Goal: Task Accomplishment & Management: Complete application form

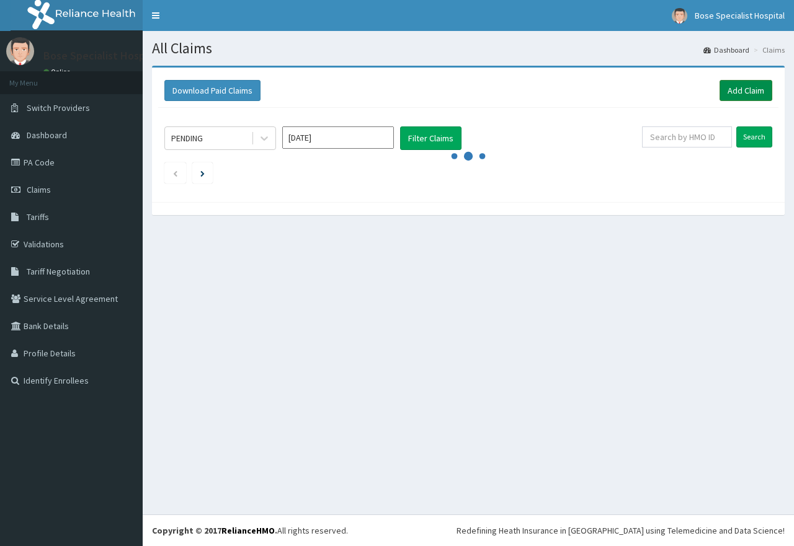
click at [733, 89] on link "Add Claim" at bounding box center [745, 90] width 53 height 21
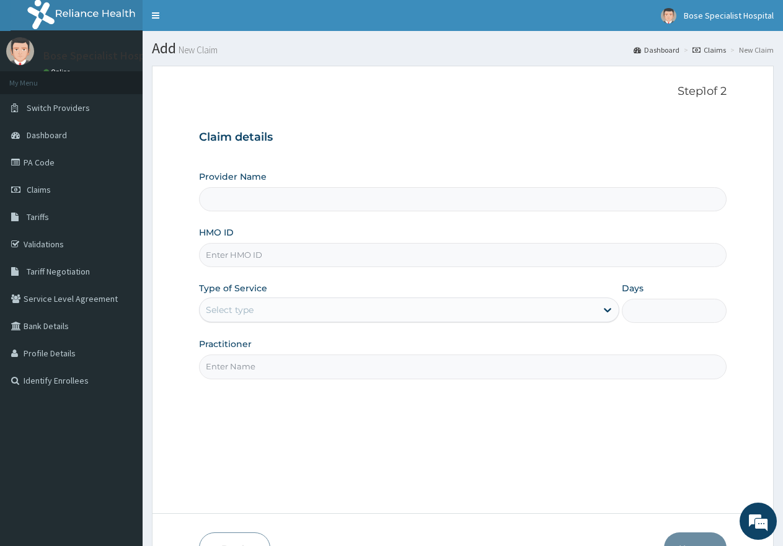
type input "Bose Specialist Hospital"
click at [252, 248] on input "HMO ID" at bounding box center [463, 255] width 528 height 24
type input "brg/10003/a"
click at [206, 303] on div at bounding box center [206, 310] width 1 height 15
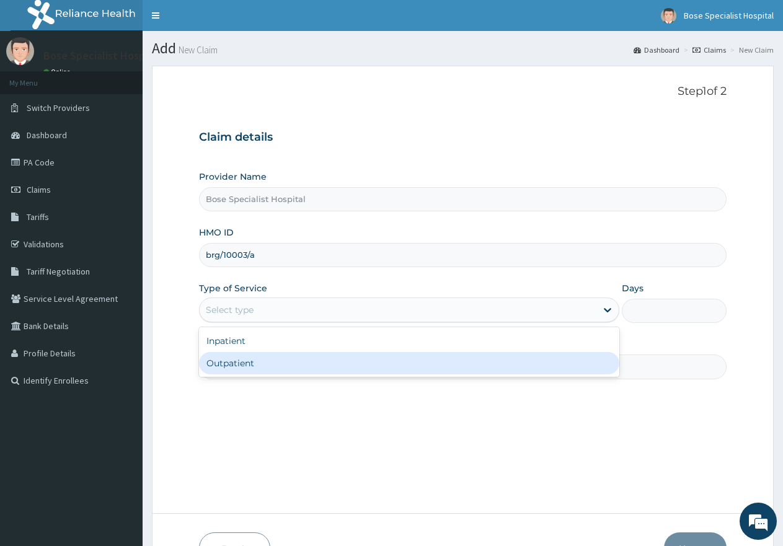
click at [231, 361] on div "Outpatient" at bounding box center [409, 363] width 420 height 22
type input "1"
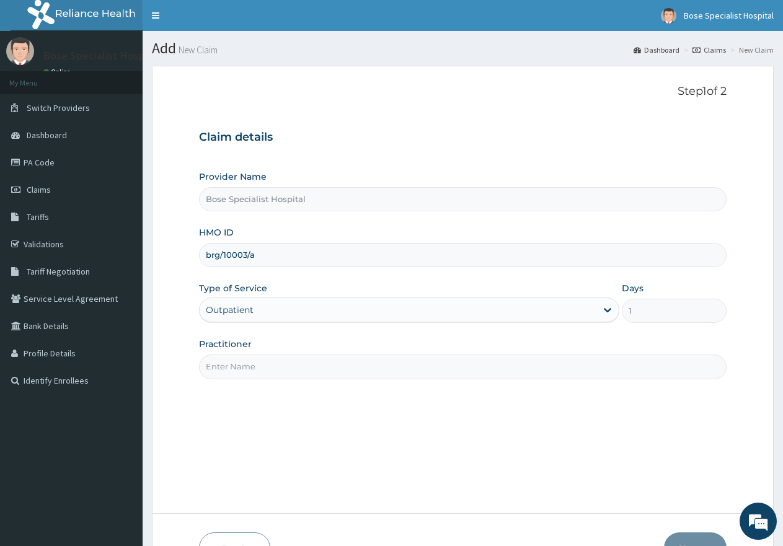
click at [229, 370] on input "Practitioner" at bounding box center [463, 367] width 528 height 24
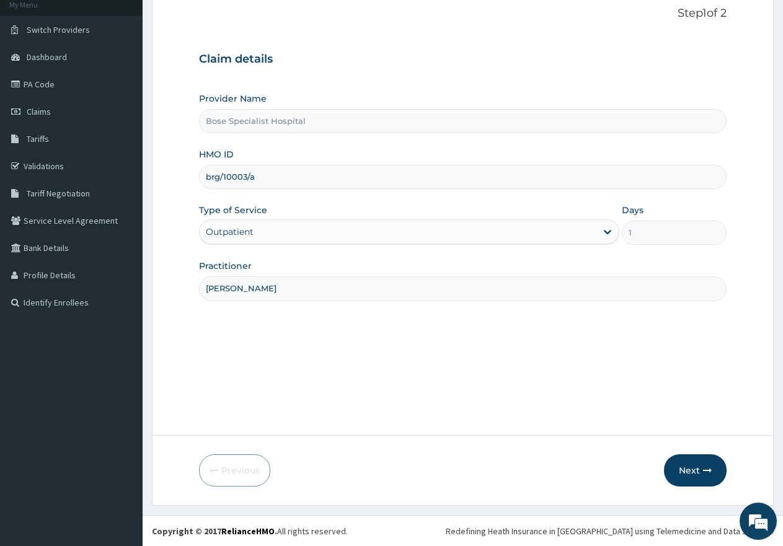
scroll to position [79, 0]
type input "[PERSON_NAME]"
click at [700, 471] on button "Next" at bounding box center [695, 470] width 63 height 32
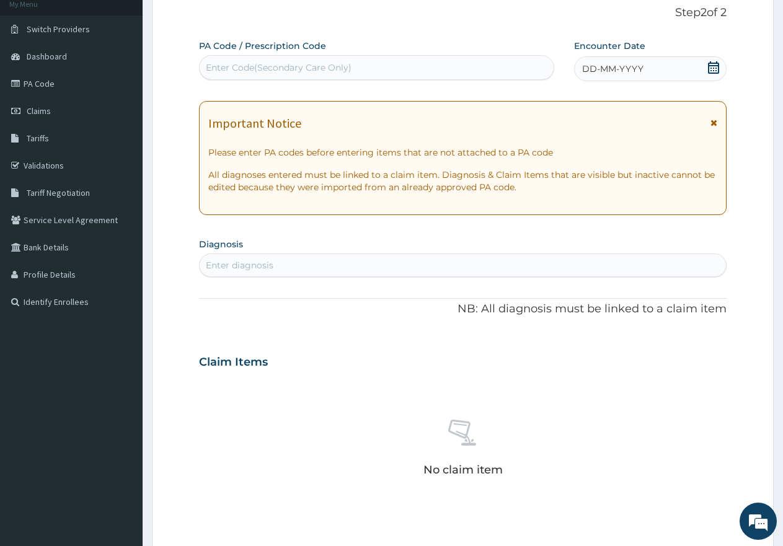
click at [283, 77] on div "Enter Code(Secondary Care Only)" at bounding box center [377, 68] width 354 height 20
paste input "PA/E6889E"
type input "PA/E6889E"
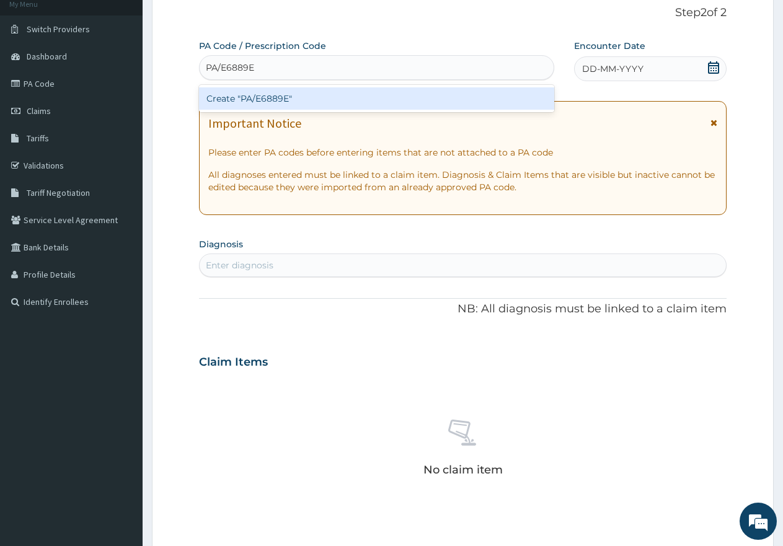
click at [324, 101] on div "Create "PA/E6889E"" at bounding box center [376, 98] width 355 height 22
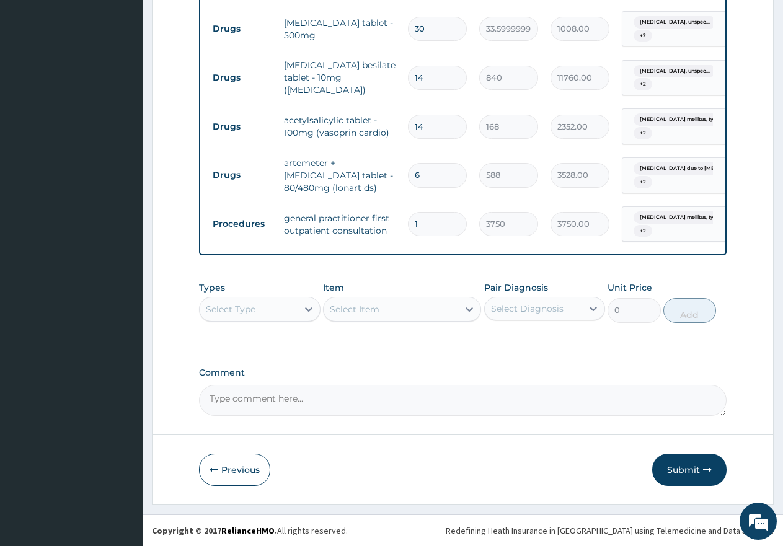
scroll to position [618, 0]
click at [687, 476] on button "Submit" at bounding box center [689, 470] width 74 height 32
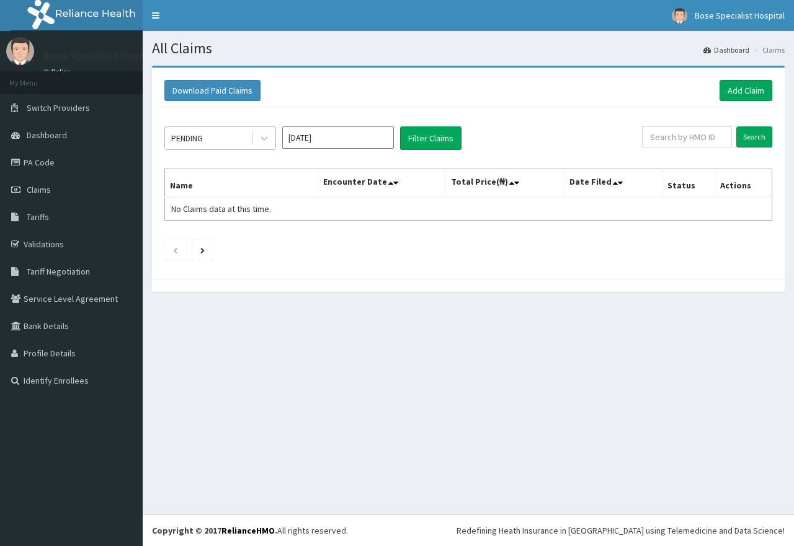
click at [199, 140] on div "PENDING" at bounding box center [187, 138] width 32 height 12
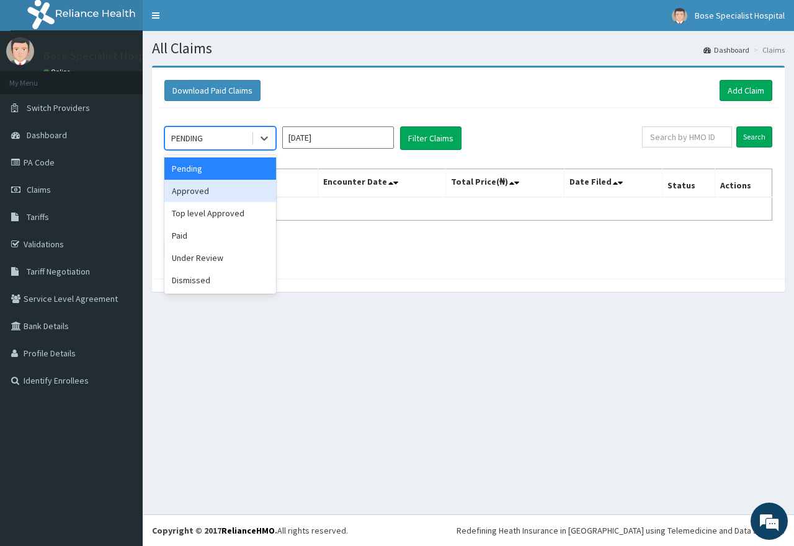
click at [210, 190] on div "Approved" at bounding box center [220, 191] width 112 height 22
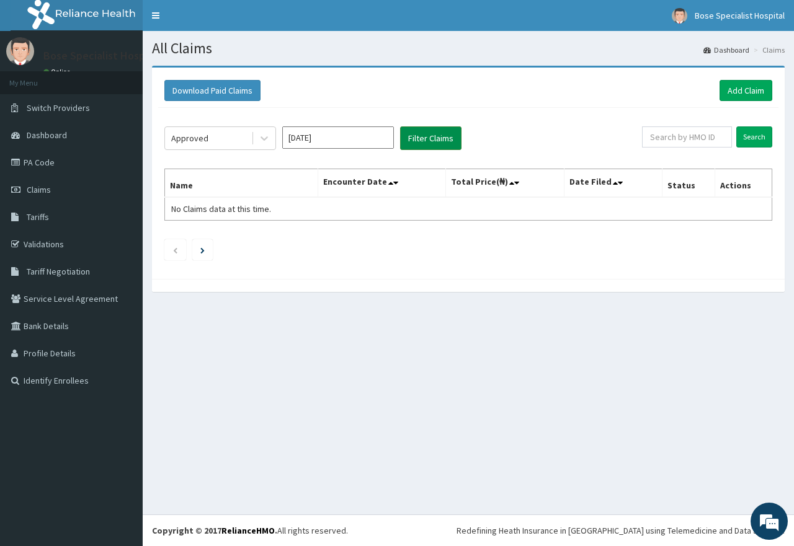
click at [422, 142] on button "Filter Claims" at bounding box center [430, 138] width 61 height 24
